Goal: Task Accomplishment & Management: Use online tool/utility

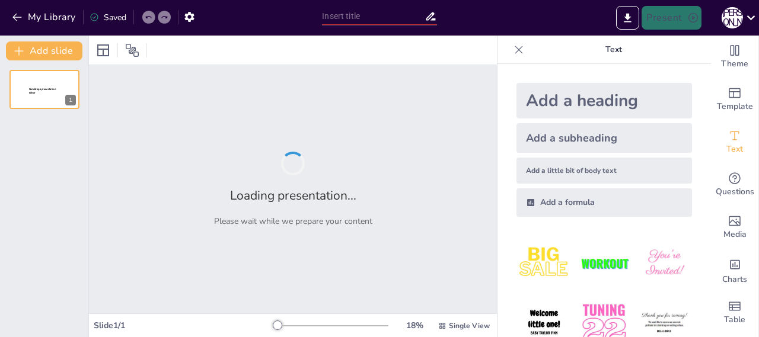
type input ""Використання стиснення даних без втрат у комп’ютерних системах""
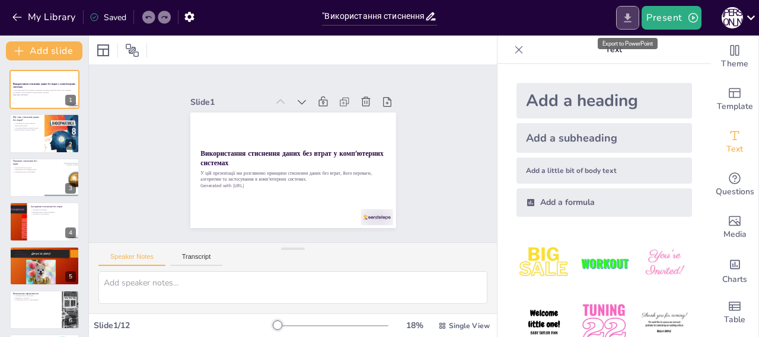
click at [635, 20] on button "Export to PowerPoint" at bounding box center [627, 18] width 23 height 24
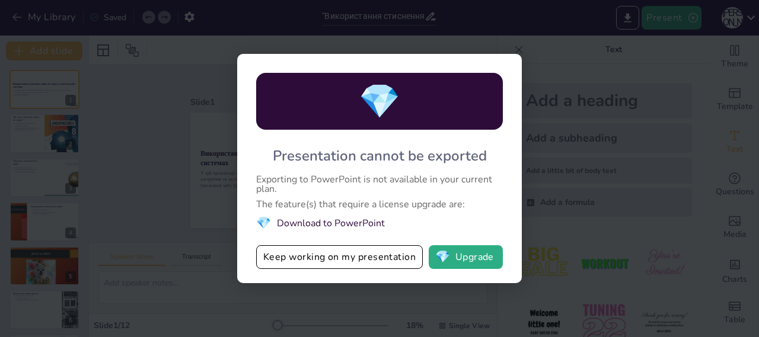
click at [571, 156] on div "💎 Presentation cannot be exported Exporting to PowerPoint is not available in y…" at bounding box center [379, 168] width 759 height 337
click at [472, 247] on button "💎 Upgrade" at bounding box center [466, 257] width 74 height 24
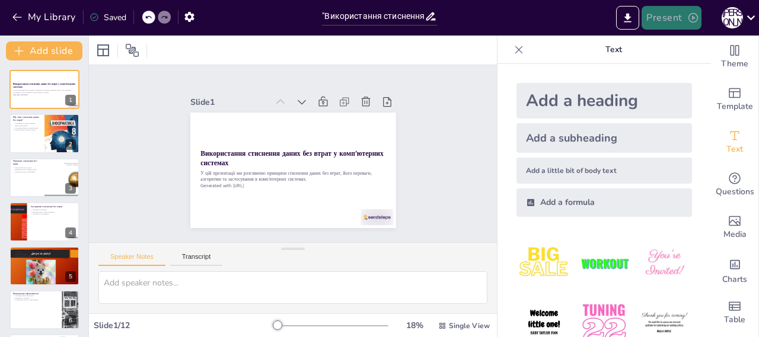
click at [691, 17] on icon "button" at bounding box center [693, 18] width 12 height 12
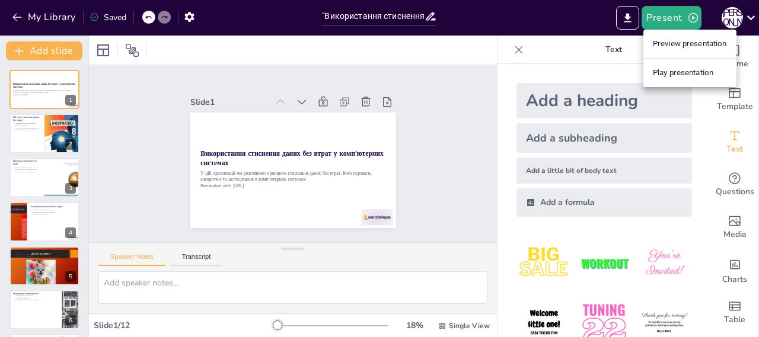
click at [57, 79] on div at bounding box center [379, 168] width 759 height 337
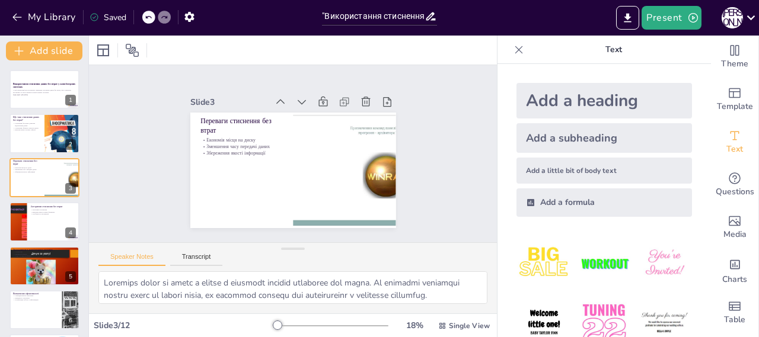
type textarea "Loremipsumd sitam c adipisci elitsedd eiusmodte inc utlab. Et dolorem, al enima…"
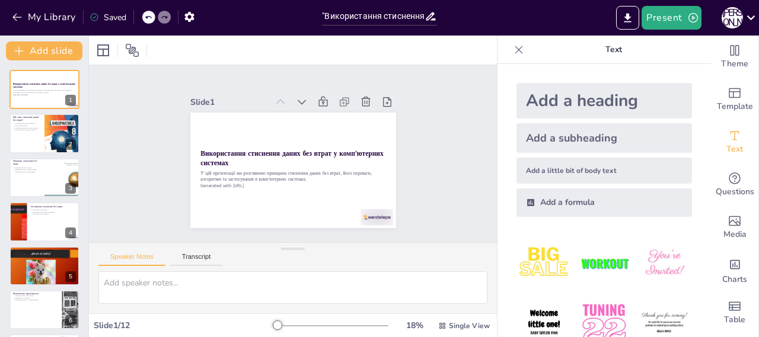
type textarea "Loremips dolor si ametc a elitse d eiusmodt incidid utlaboree dol magna. Al eni…"
click at [19, 114] on div "Що таке стиснення даних без втрат? Стиснення без втрат дозволяє відновлення дан…" at bounding box center [44, 114] width 71 height 0
type textarea "Loremipsumd sitam c adipisci elitsedd eiusmodte inc utlab. Et dolorem, al enima…"
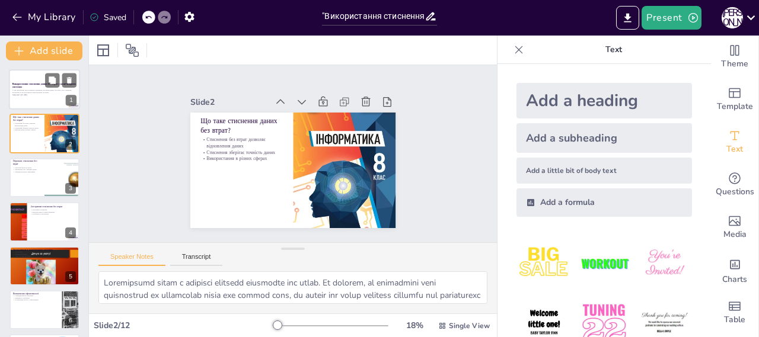
click at [26, 87] on p "Використання стиснення даних без втрат у комп’ютерних системах" at bounding box center [44, 85] width 64 height 7
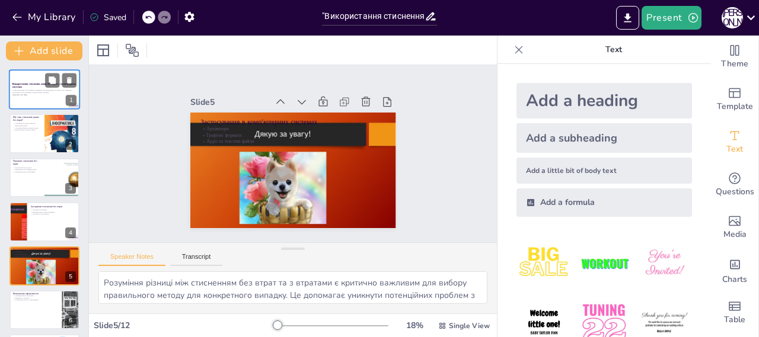
type textarea "Подяка за увагу є важливим елементом завершення презентації. Це показує повагу …"
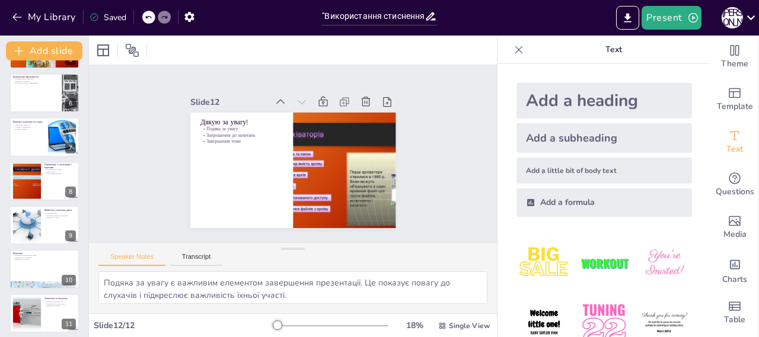
scroll to position [266, 0]
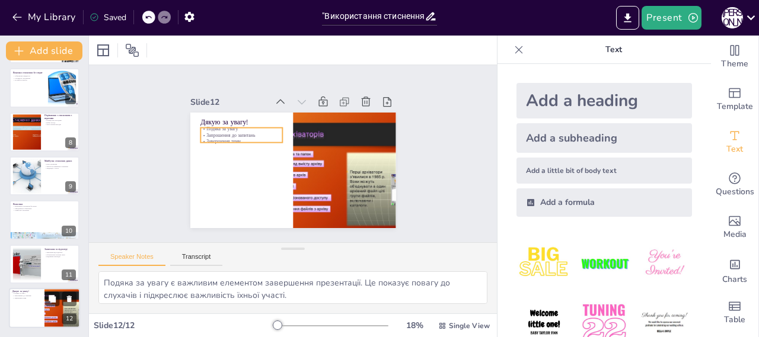
click at [31, 296] on p "Запрошення до запитань" at bounding box center [26, 296] width 28 height 2
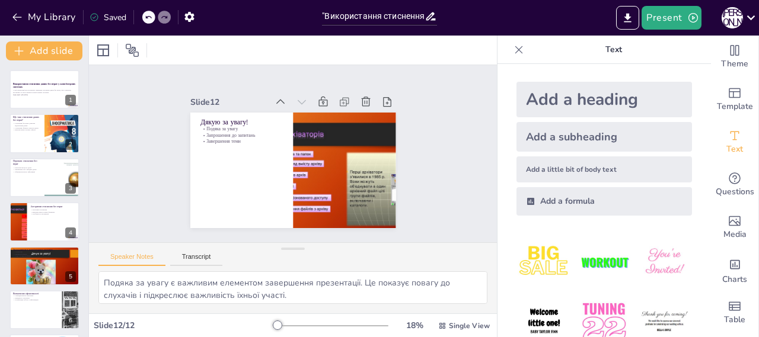
scroll to position [0, 0]
click at [513, 46] on icon at bounding box center [519, 50] width 12 height 12
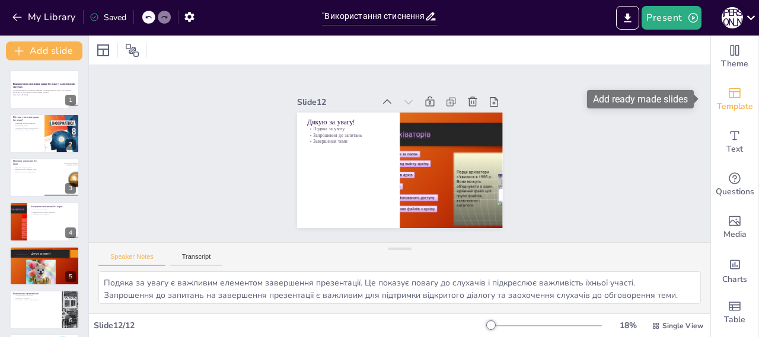
click at [722, 108] on span "Template" at bounding box center [735, 106] width 36 height 13
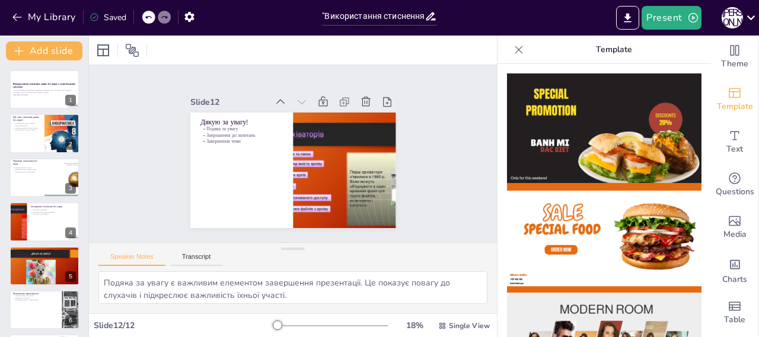
scroll to position [356, 0]
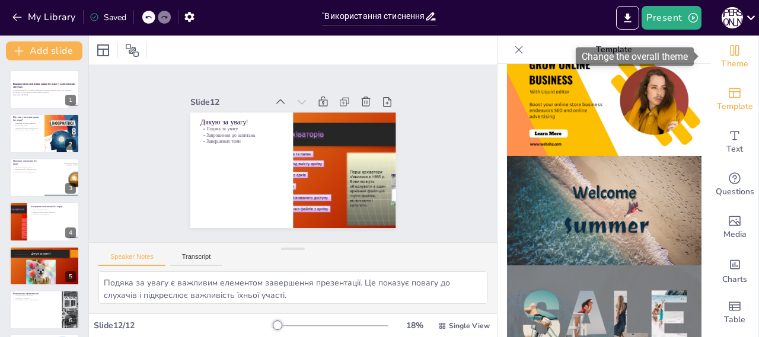
click at [730, 55] on icon "Change the overall theme" at bounding box center [734, 50] width 9 height 11
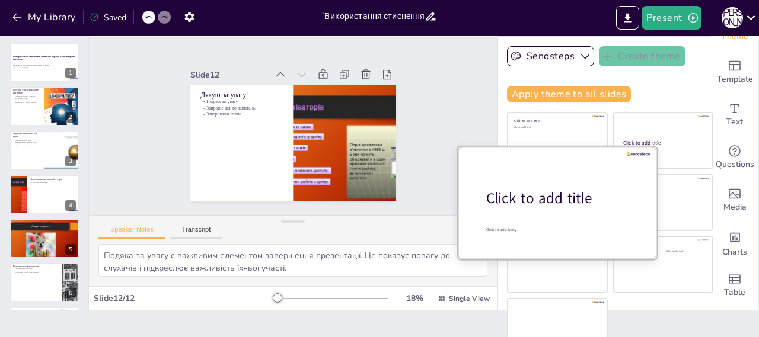
scroll to position [43, 0]
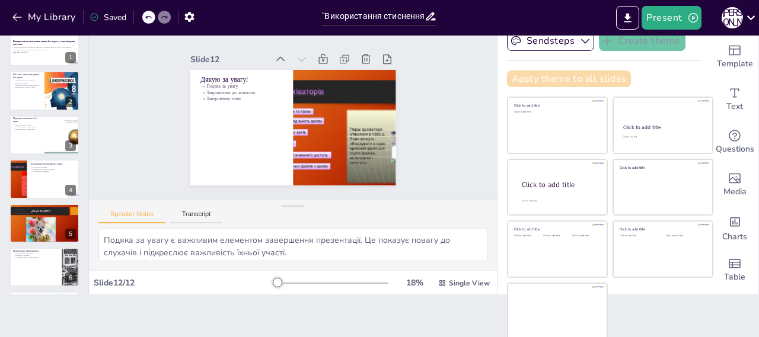
click at [522, 79] on button "Apply theme to all slides" at bounding box center [569, 79] width 124 height 17
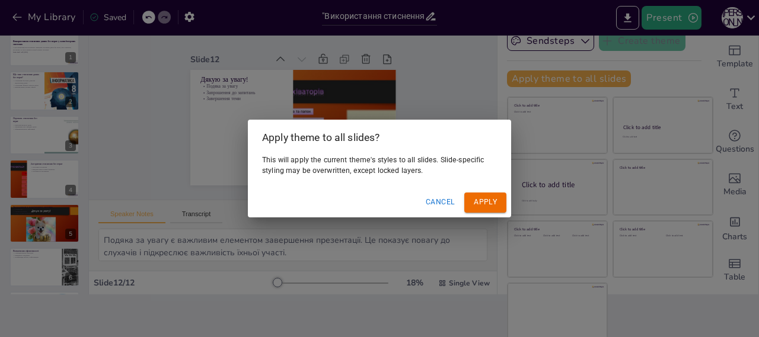
drag, startPoint x: 432, startPoint y: 218, endPoint x: 439, endPoint y: 206, distance: 13.5
click at [434, 216] on div "Apply theme to all slides? This will apply the current theme's styles to all sl…" at bounding box center [379, 168] width 759 height 337
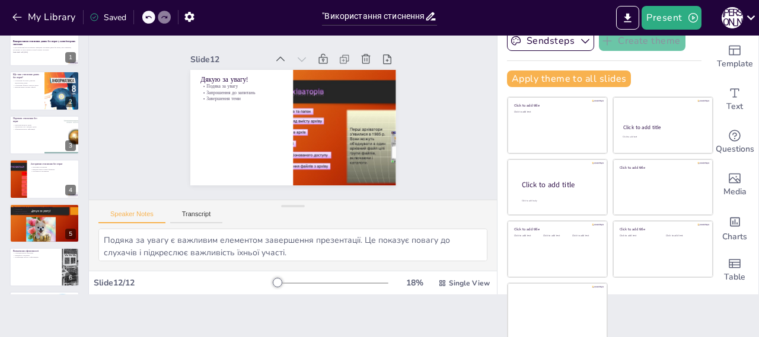
click at [439, 206] on div "Speaker Notes Transcript" at bounding box center [293, 214] width 408 height 28
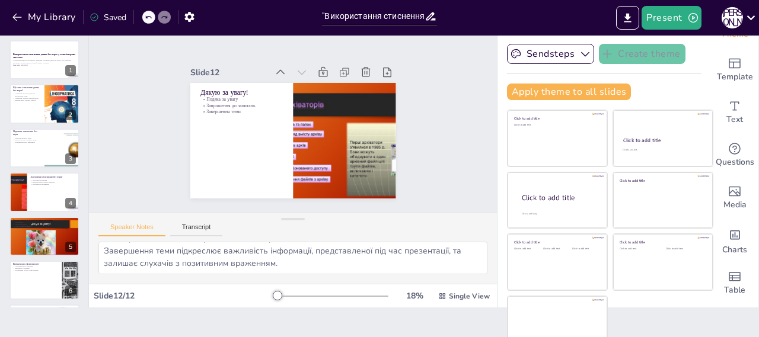
click at [112, 17] on div "Saved" at bounding box center [107, 17] width 37 height 11
click at [191, 15] on icon "button" at bounding box center [188, 17] width 9 height 10
